Goal: Task Accomplishment & Management: Complete application form

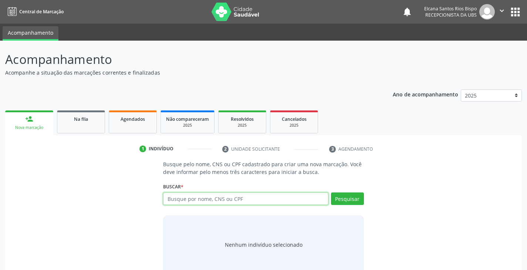
click at [212, 199] on input "text" at bounding box center [245, 199] width 165 height 13
type input "704102265420650"
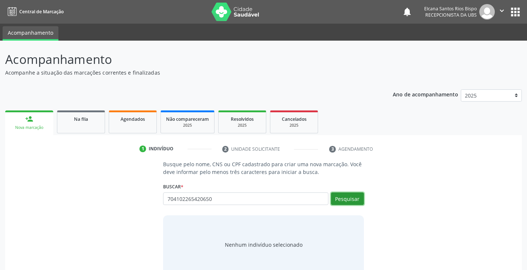
click at [339, 199] on button "Pesquisar" at bounding box center [347, 199] width 33 height 13
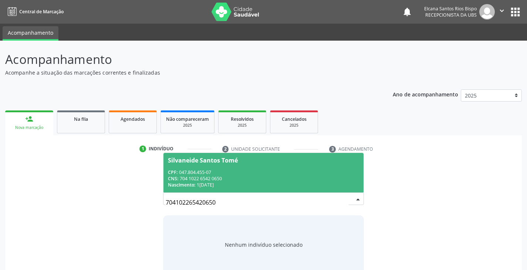
click at [197, 171] on div "CPF: 047.804.455-07" at bounding box center [263, 172] width 191 height 6
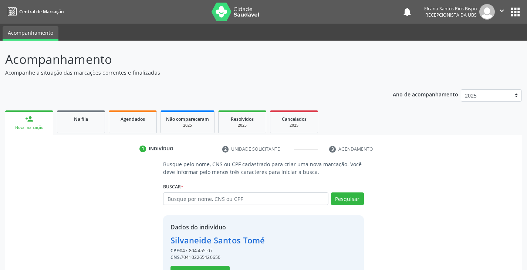
scroll to position [26, 0]
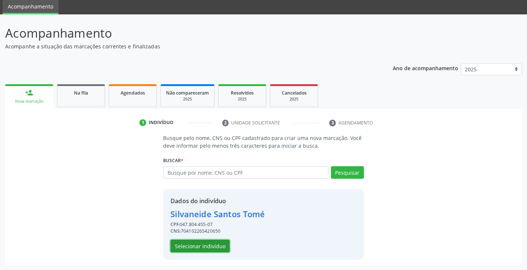
click at [207, 249] on button "Selecionar indivíduo" at bounding box center [200, 246] width 59 height 13
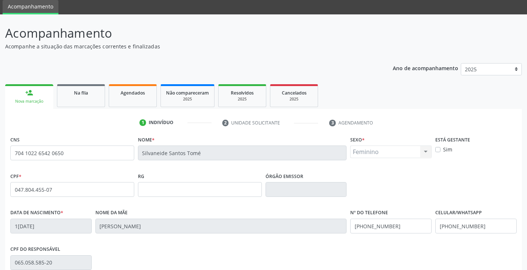
scroll to position [131, 0]
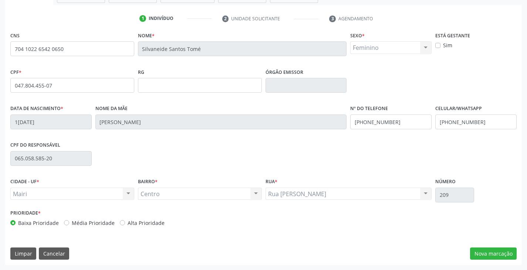
click at [153, 222] on label "Alta Prioridade" at bounding box center [146, 223] width 37 height 8
click at [125, 222] on input "Alta Prioridade" at bounding box center [122, 222] width 5 height 7
radio input "true"
click at [484, 252] on button "Nova marcação" at bounding box center [493, 254] width 47 height 13
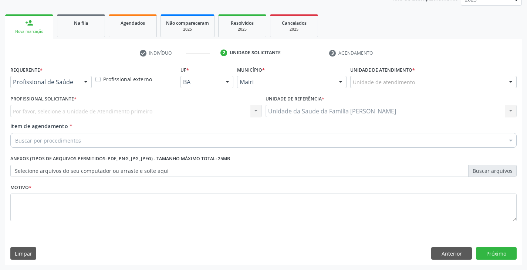
scroll to position [96, 0]
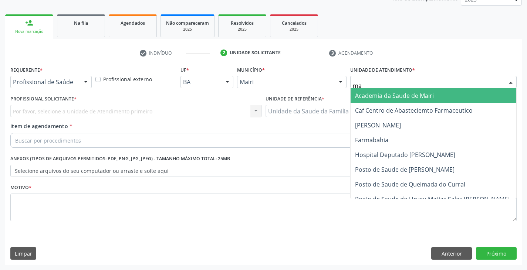
type input "mar"
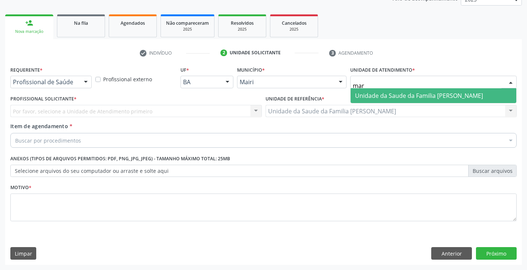
click at [387, 90] on span "Unidade da Saude da Familia [PERSON_NAME]" at bounding box center [434, 95] width 166 height 15
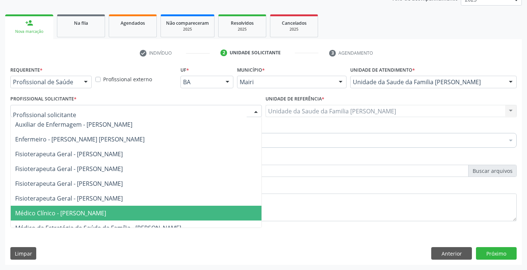
click at [86, 211] on span "Médico Clínico - [PERSON_NAME]" at bounding box center [60, 213] width 91 height 8
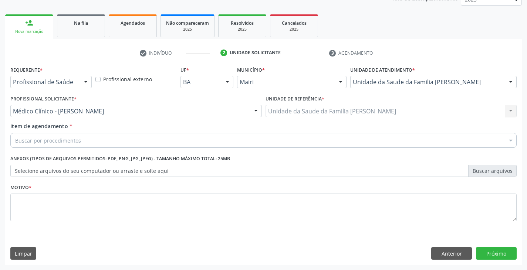
click at [15, 137] on input "Item de agendamento *" at bounding box center [15, 140] width 0 height 15
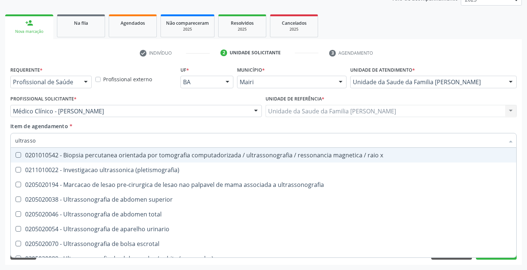
type input "ultrasson"
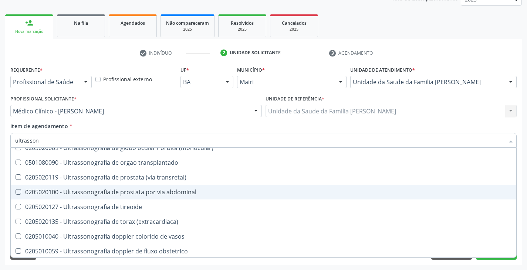
scroll to position [148, 0]
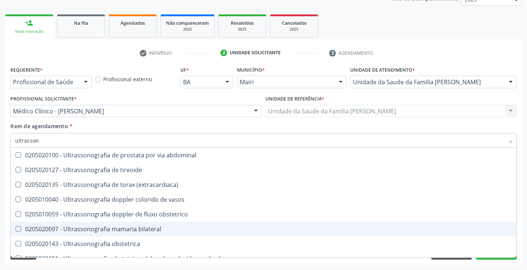
click at [102, 229] on div "0205020097 - Ultrassonografia mamaria bilateral" at bounding box center [263, 229] width 497 height 6
checkbox bilateral "true"
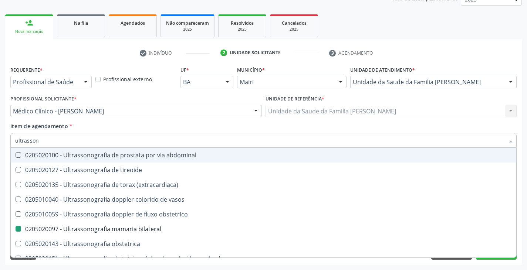
click at [90, 119] on div "Profissional Solicitante * Médico Clínico - [PERSON_NAME] Auxiliar de Enfermage…" at bounding box center [136, 108] width 255 height 29
checkbox \(pletismografia\) "true"
checkbox bilateral "false"
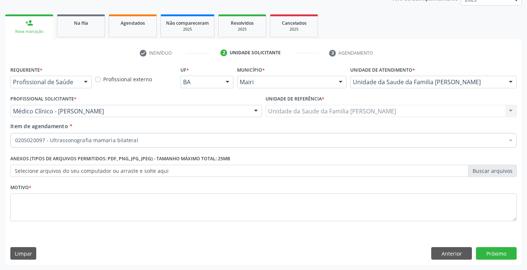
scroll to position [0, 0]
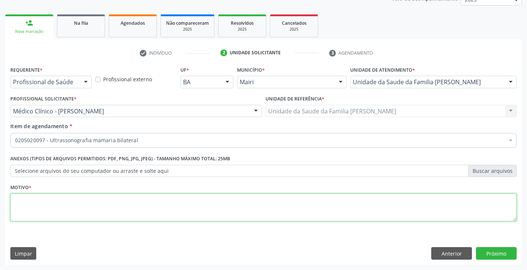
click at [97, 216] on textarea at bounding box center [263, 208] width 506 height 28
type textarea "N64"
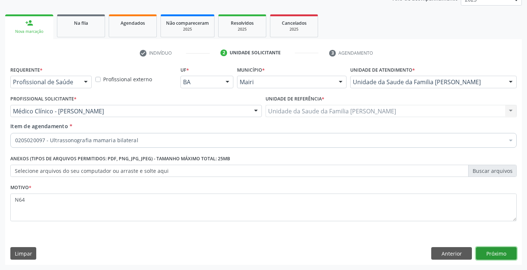
click at [502, 253] on button "Próximo" at bounding box center [496, 254] width 41 height 13
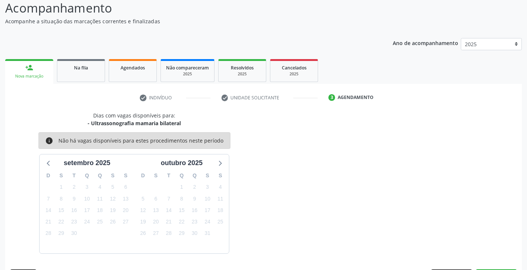
scroll to position [73, 0]
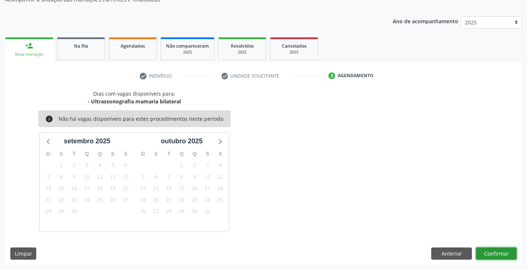
click at [502, 253] on button "Confirmar" at bounding box center [496, 254] width 41 height 13
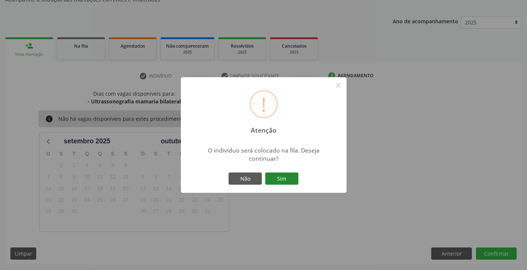
click at [290, 177] on button "Sim" at bounding box center [281, 179] width 33 height 13
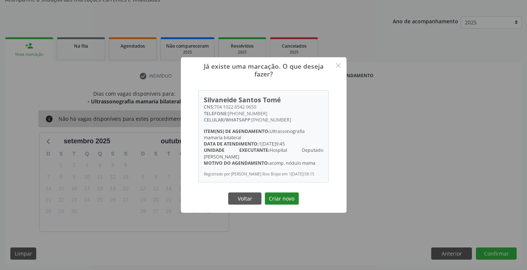
click at [277, 202] on button "Criar novo" at bounding box center [282, 199] width 34 height 13
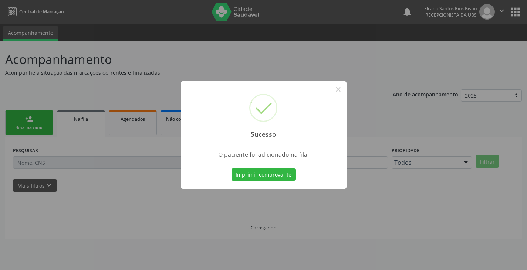
scroll to position [0, 0]
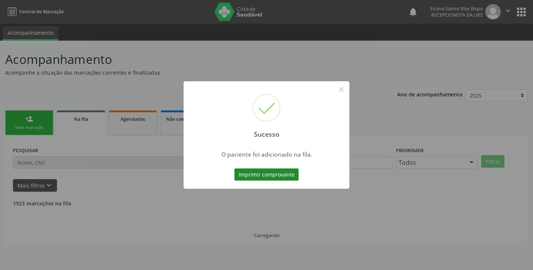
click at [273, 177] on button "Imprimir comprovante" at bounding box center [266, 175] width 64 height 13
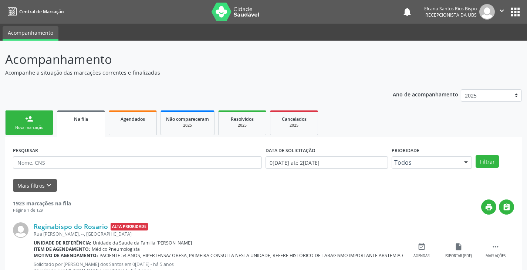
click at [27, 127] on div "Nova marcação" at bounding box center [29, 128] width 37 height 6
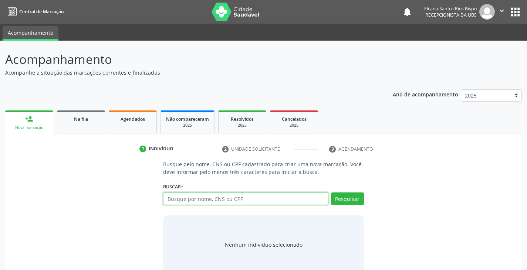
click at [203, 200] on input "text" at bounding box center [245, 199] width 165 height 13
paste input "704 1022 6542 0650"
type input "704 1022 6542 0650"
click at [352, 197] on button "Pesquisar" at bounding box center [347, 199] width 33 height 13
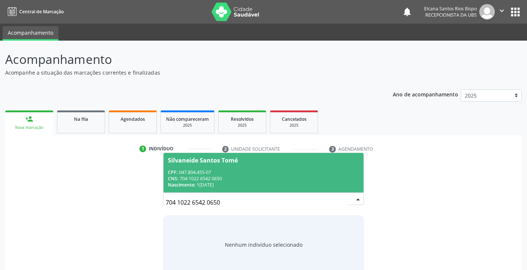
click at [248, 177] on div "CNS: 704 1022 6542 0650" at bounding box center [263, 179] width 191 height 6
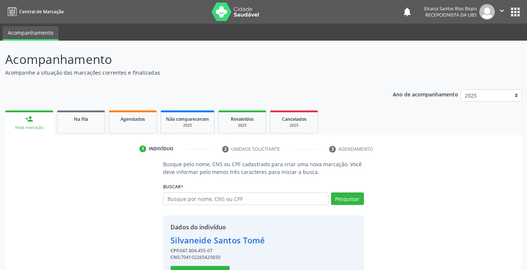
scroll to position [26, 0]
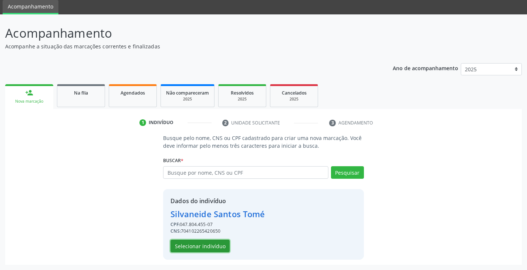
click at [217, 246] on button "Selecionar indivíduo" at bounding box center [200, 246] width 59 height 13
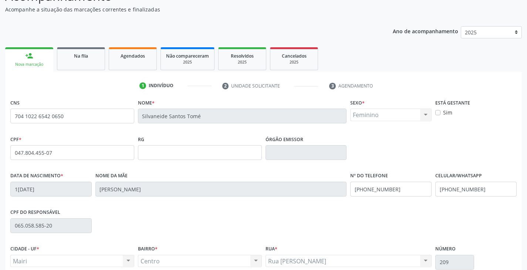
scroll to position [131, 0]
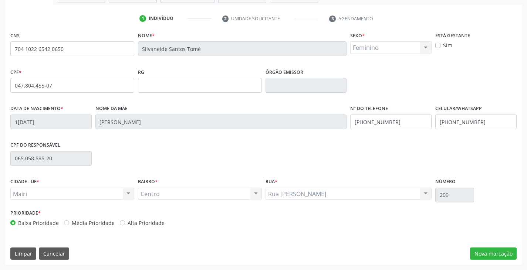
click at [148, 223] on label "Alta Prioridade" at bounding box center [146, 223] width 37 height 8
click at [139, 222] on label "Alta Prioridade" at bounding box center [146, 223] width 37 height 8
click at [125, 222] on input "Alta Prioridade" at bounding box center [122, 222] width 5 height 7
radio input "true"
click at [494, 253] on button "Nova marcação" at bounding box center [493, 254] width 47 height 13
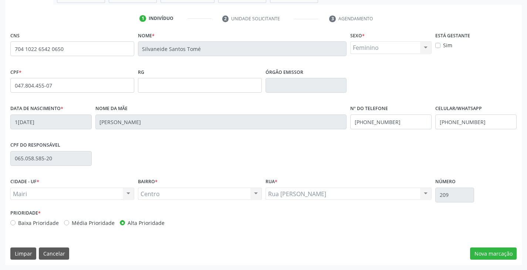
scroll to position [96, 0]
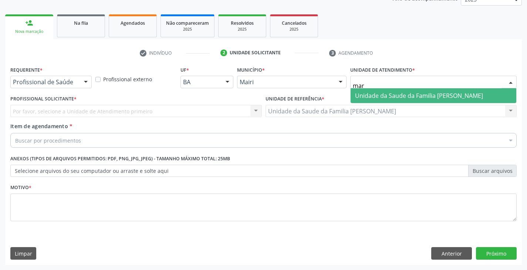
click at [375, 95] on span "Unidade da Saude da Familia [PERSON_NAME]" at bounding box center [419, 96] width 128 height 8
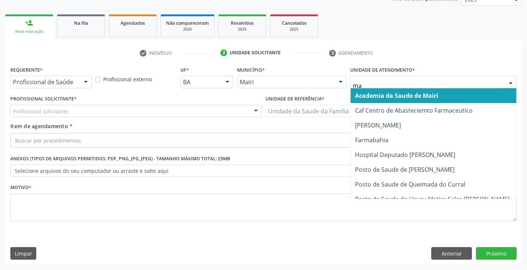
type input "mar"
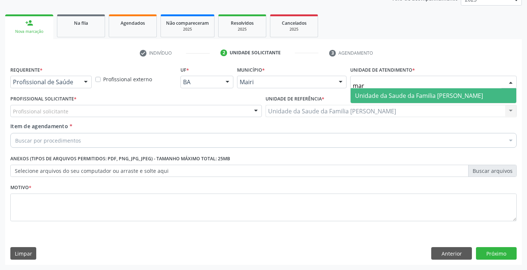
click at [378, 96] on span "Unidade da Saude da Familia [PERSON_NAME]" at bounding box center [419, 96] width 128 height 8
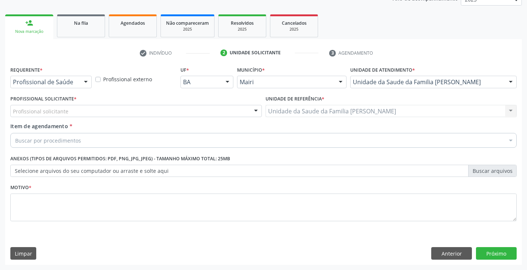
click at [75, 111] on div "Profissional solicitante" at bounding box center [136, 111] width 252 height 13
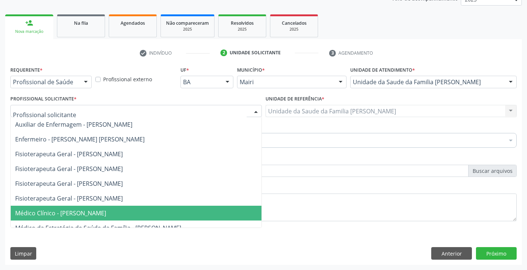
click at [84, 210] on span "Médico Clínico - [PERSON_NAME]" at bounding box center [60, 213] width 91 height 8
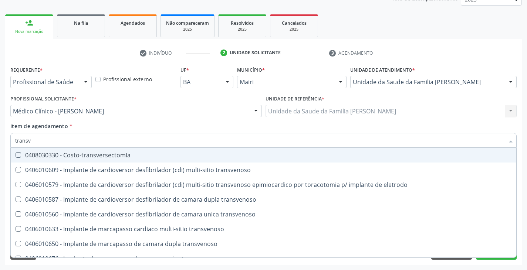
type input "transva"
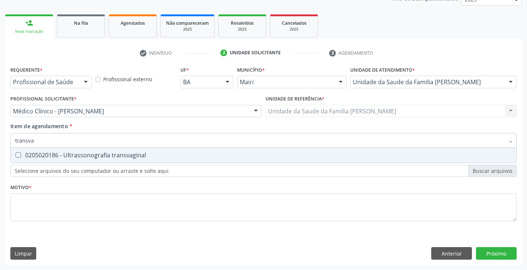
click at [66, 156] on div "0205020186 - Ultrassonografia transvaginal" at bounding box center [263, 155] width 497 height 6
checkbox transvaginal "true"
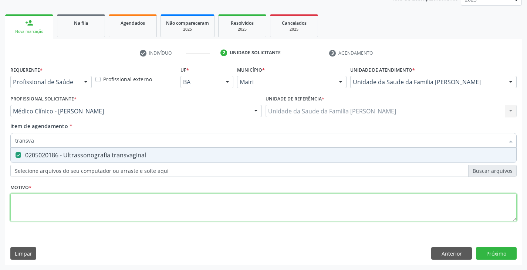
click at [68, 195] on div "Requerente * Profissional de Saúde Profissional de Saúde Paciente Nenhum result…" at bounding box center [263, 148] width 506 height 168
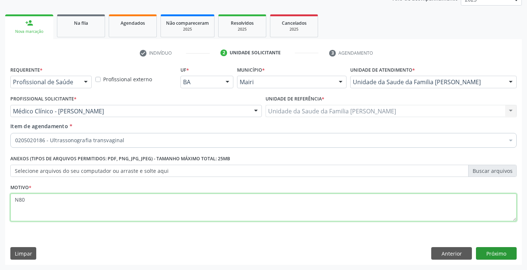
type textarea "N80"
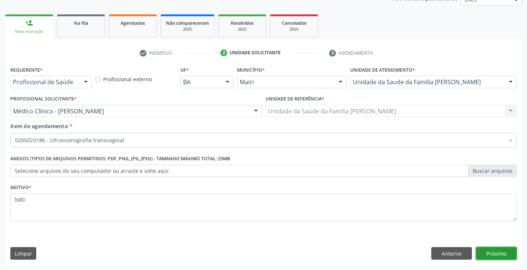
click at [502, 250] on button "Próximo" at bounding box center [496, 254] width 41 height 13
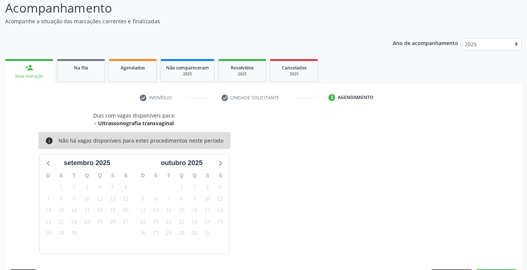
scroll to position [73, 0]
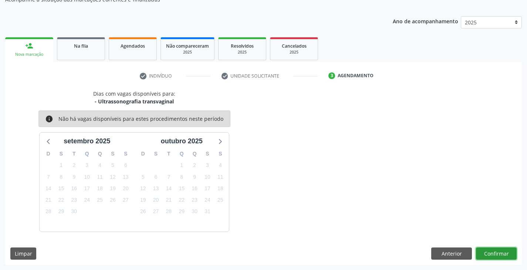
click at [491, 254] on button "Confirmar" at bounding box center [496, 254] width 41 height 13
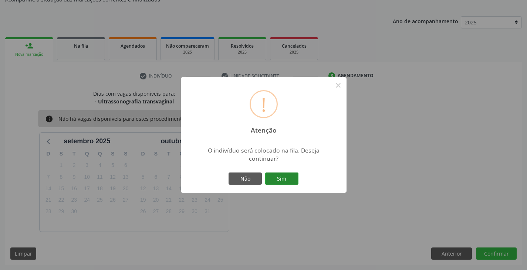
click at [286, 178] on button "Sim" at bounding box center [281, 179] width 33 height 13
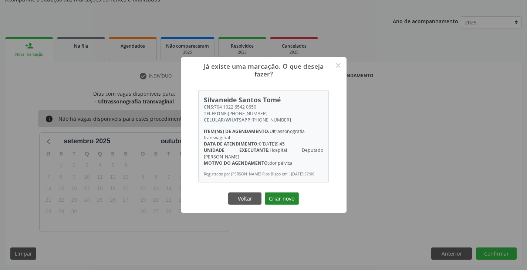
click at [289, 199] on button "Criar novo" at bounding box center [282, 199] width 34 height 13
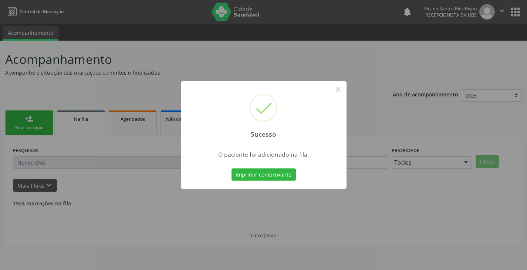
scroll to position [0, 0]
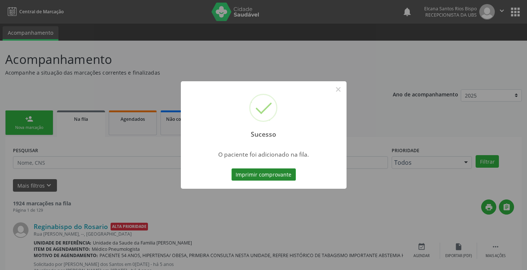
click at [287, 174] on button "Imprimir comprovante" at bounding box center [264, 175] width 64 height 13
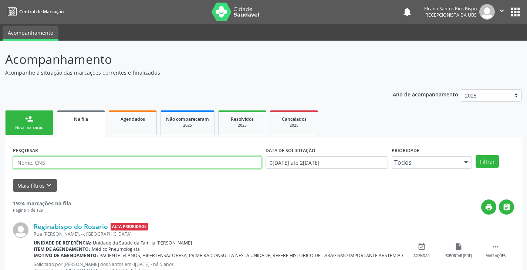
click at [90, 162] on input "text" at bounding box center [137, 162] width 249 height 13
paste input "704 1022 6542 0650"
type input "704 1022 6542 0650"
click at [476, 155] on button "Filtrar" at bounding box center [487, 161] width 23 height 13
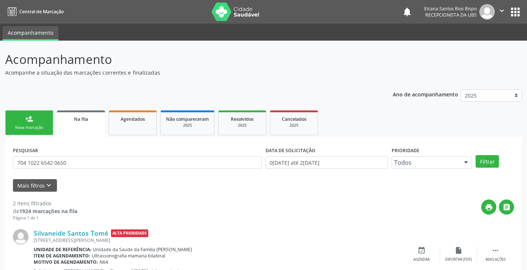
scroll to position [96, 0]
